Goal: Task Accomplishment & Management: Manage account settings

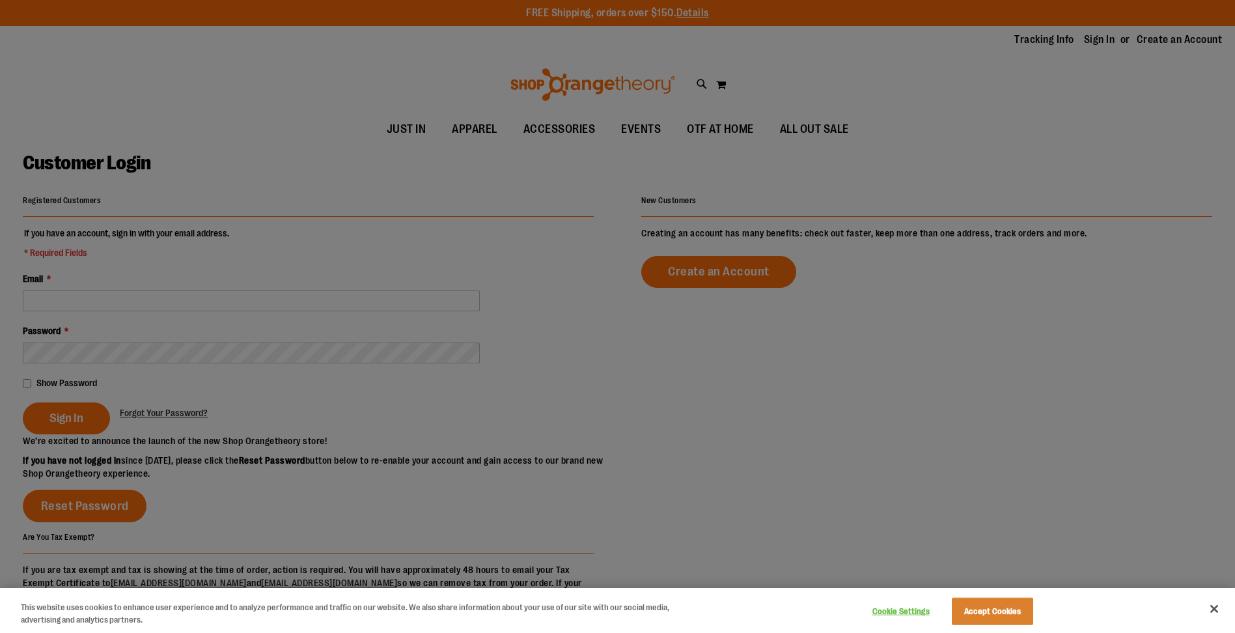
click at [195, 296] on div at bounding box center [617, 316] width 1235 height 633
drag, startPoint x: 1013, startPoint y: 607, endPoint x: 1003, endPoint y: 613, distance: 11.1
click at [1010, 608] on button "Accept Cookies" at bounding box center [992, 611] width 81 height 27
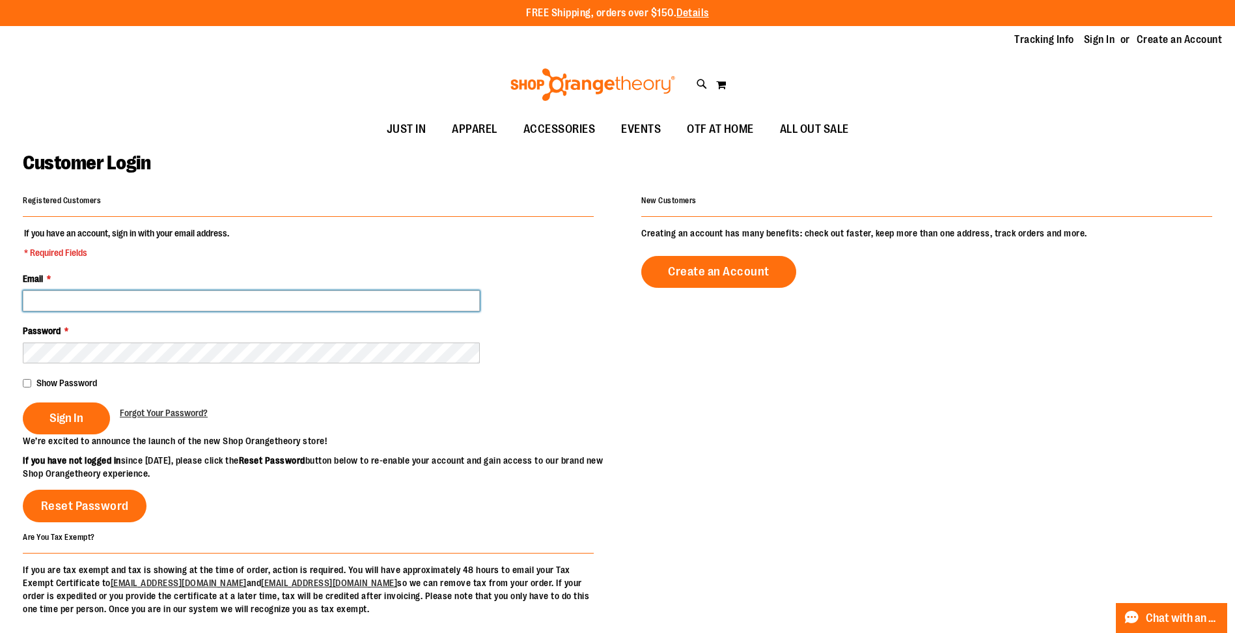
click at [185, 305] on input "Email *" at bounding box center [251, 300] width 457 height 21
type input "**********"
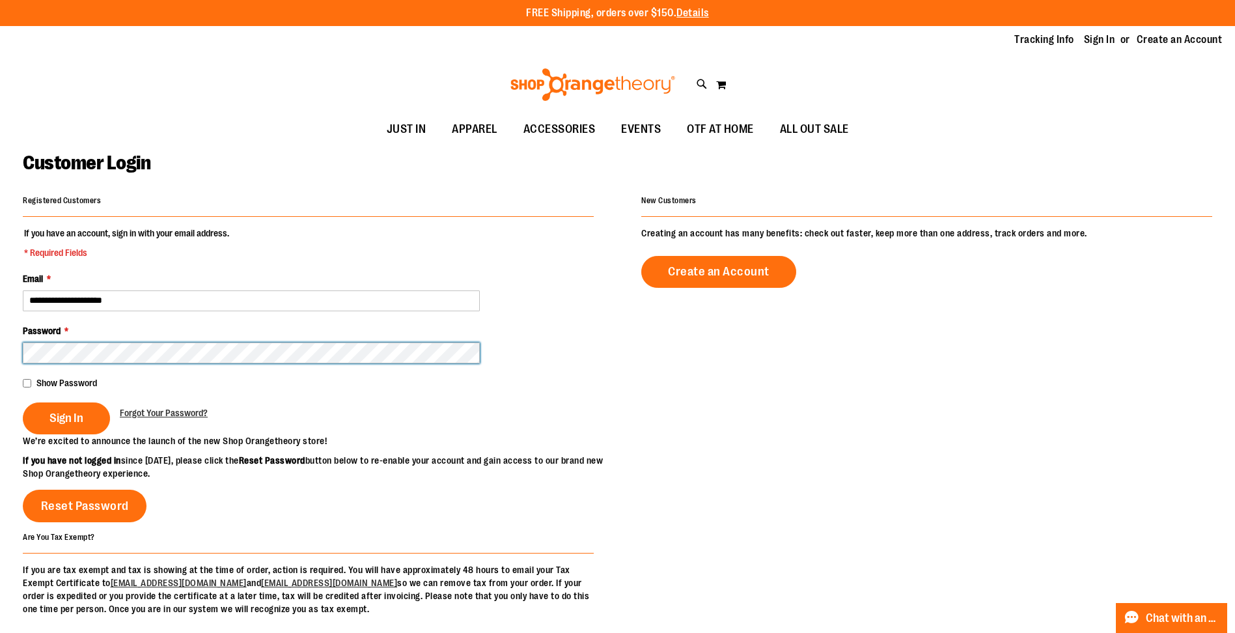
click at [23, 402] on button "Sign In" at bounding box center [66, 418] width 87 height 32
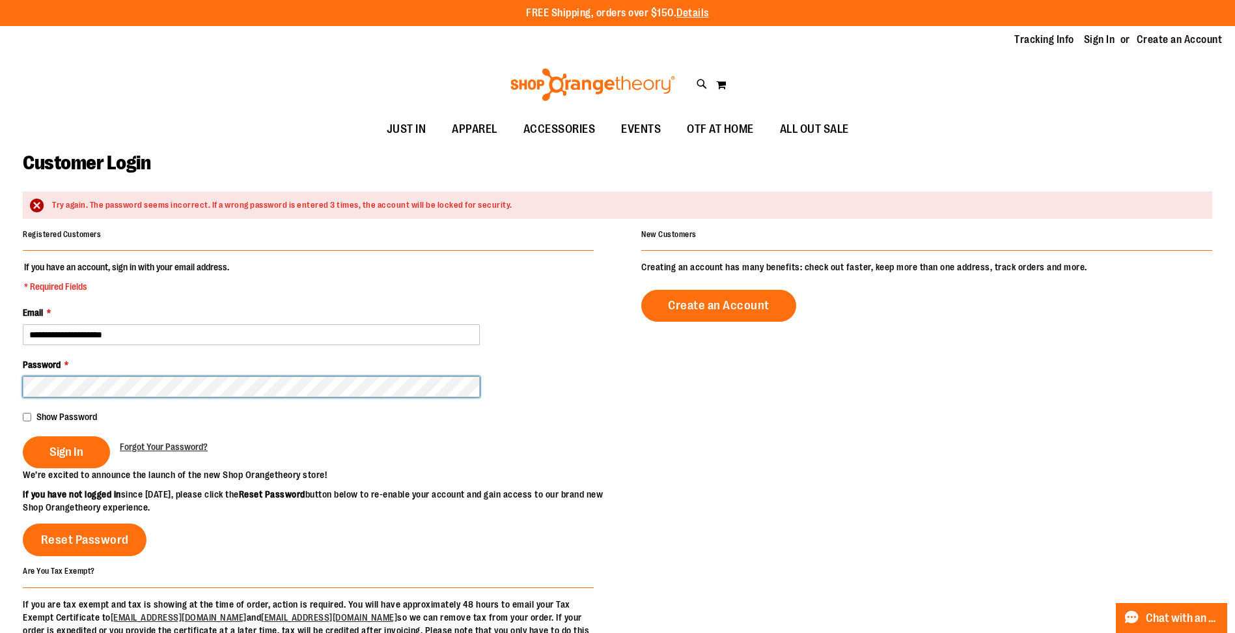
click at [23, 436] on button "Sign In" at bounding box center [66, 452] width 87 height 32
